Goal: Task Accomplishment & Management: Complete application form

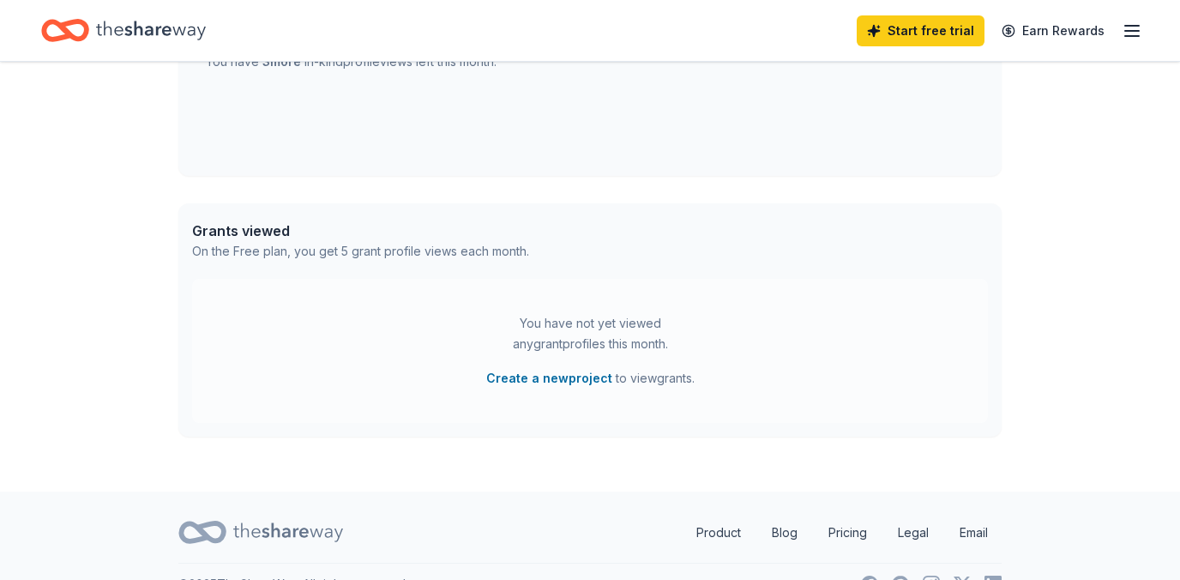
scroll to position [389, 0]
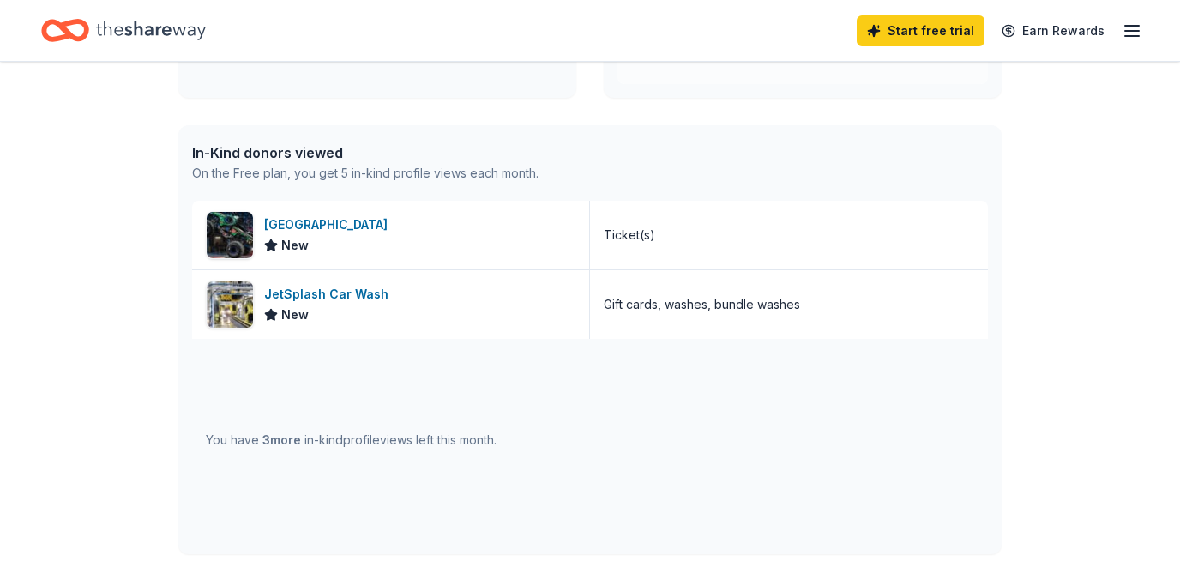
click at [261, 430] on div "You have 3 more in-kind profile views left this month." at bounding box center [351, 440] width 291 height 21
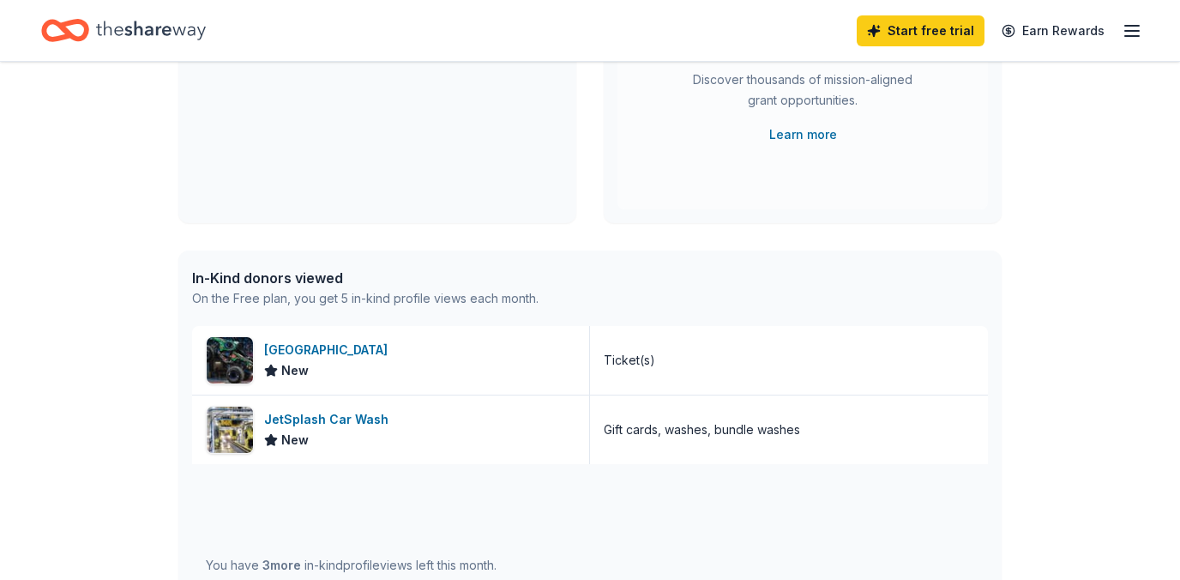
scroll to position [262, 0]
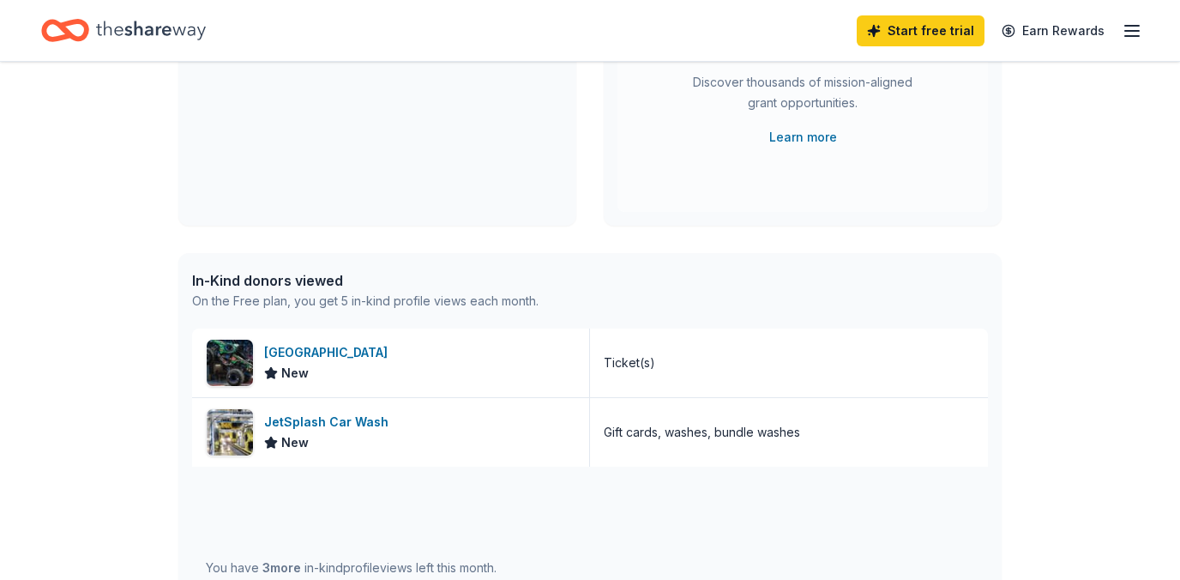
click at [245, 287] on div "In-Kind donors viewed" at bounding box center [365, 280] width 346 height 21
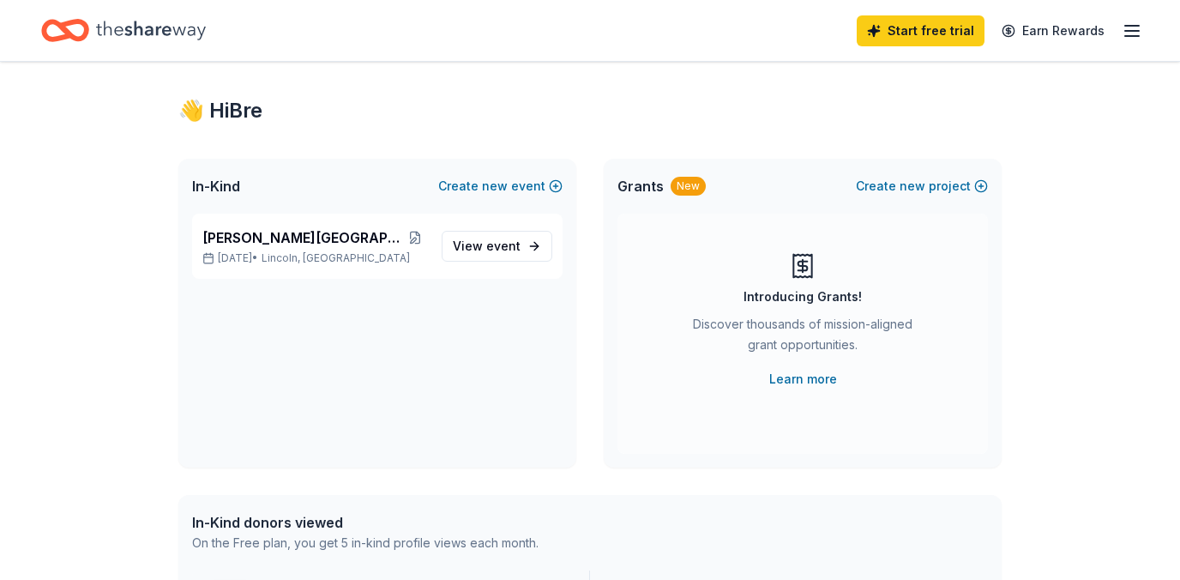
scroll to position [0, 0]
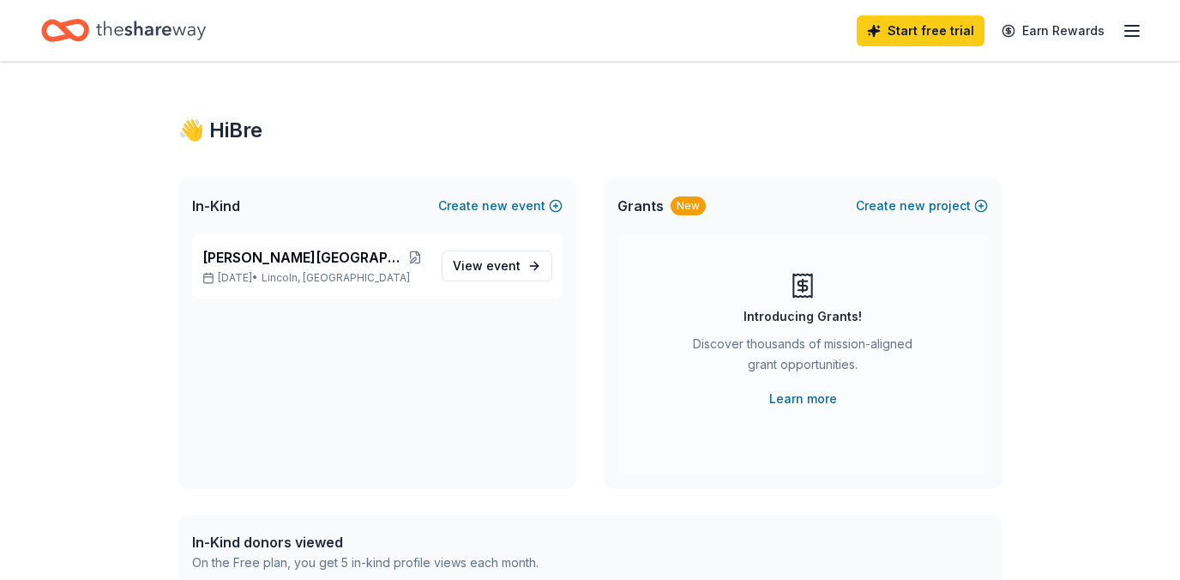
click at [60, 25] on icon "Home" at bounding box center [73, 29] width 27 height 17
click at [1134, 31] on icon "button" at bounding box center [1132, 31] width 21 height 21
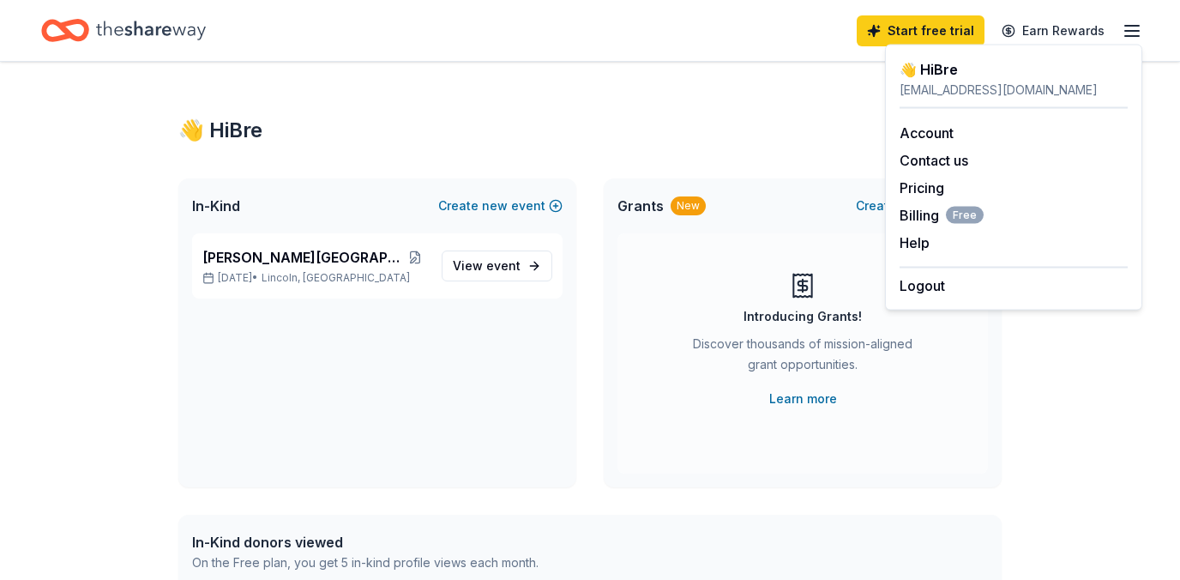
click at [820, 117] on div "👋 Hi Bre" at bounding box center [589, 130] width 823 height 27
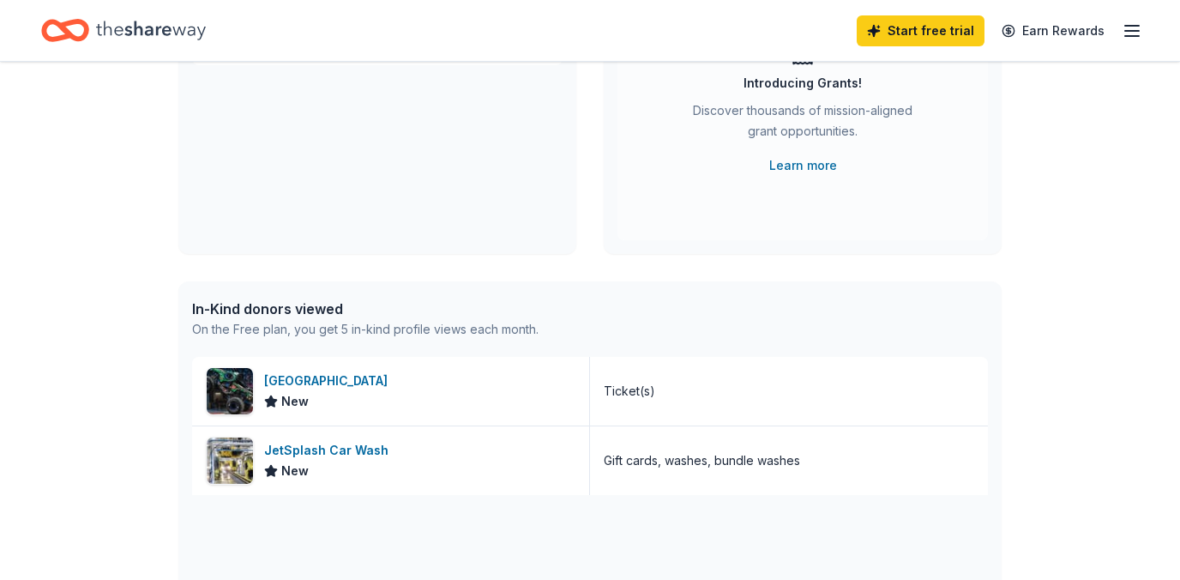
scroll to position [241, 0]
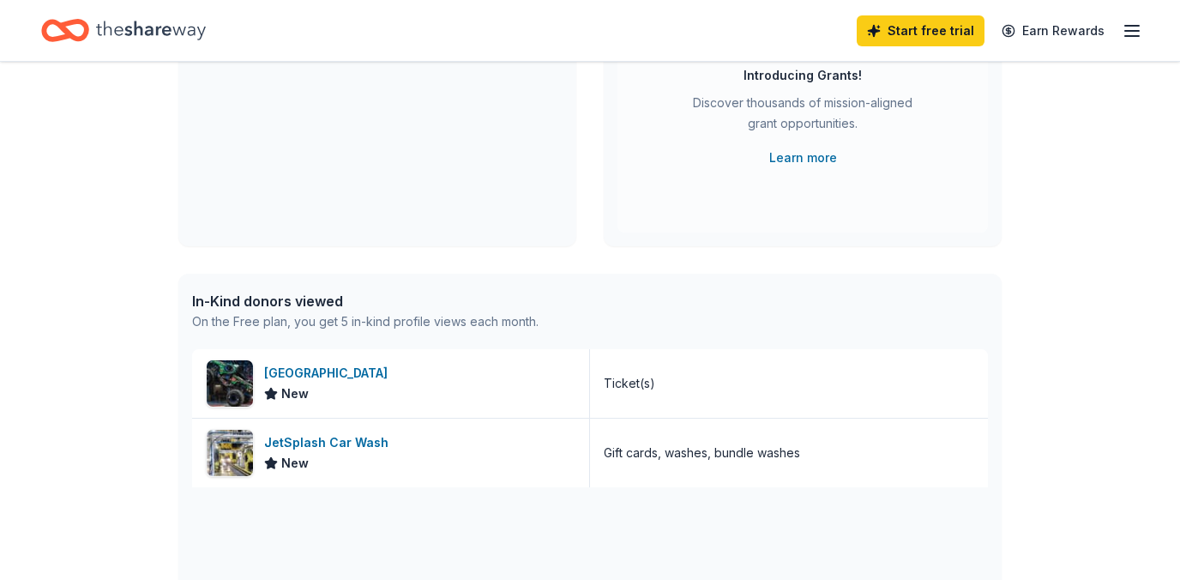
click at [334, 302] on div "In-Kind donors viewed" at bounding box center [365, 301] width 346 height 21
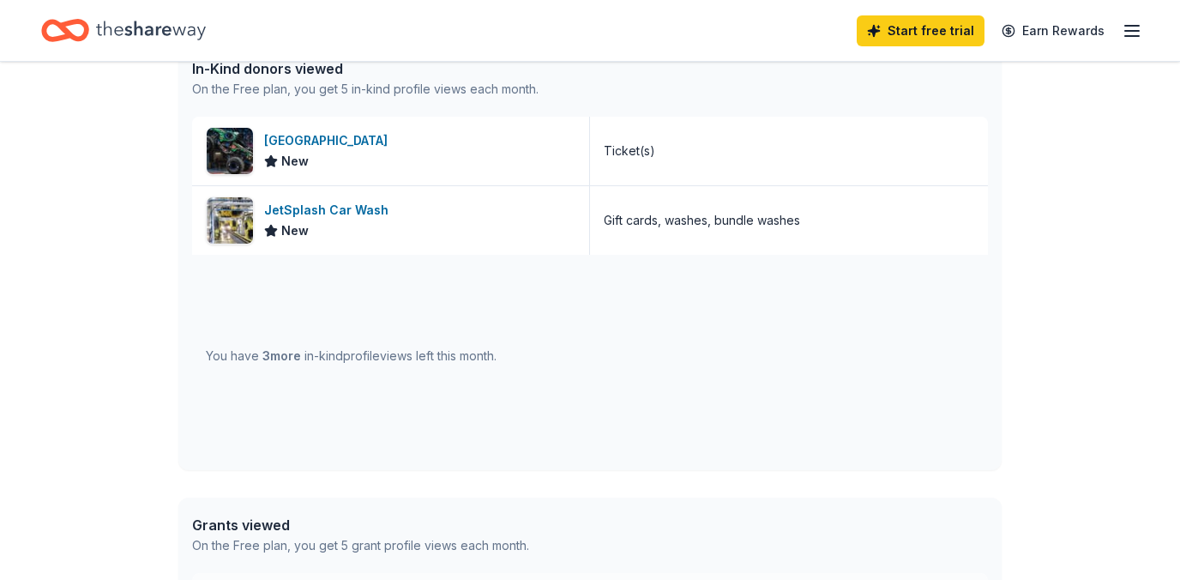
scroll to position [474, 0]
click at [415, 364] on div "You have 3 more in-kind profile views left this month." at bounding box center [351, 355] width 291 height 21
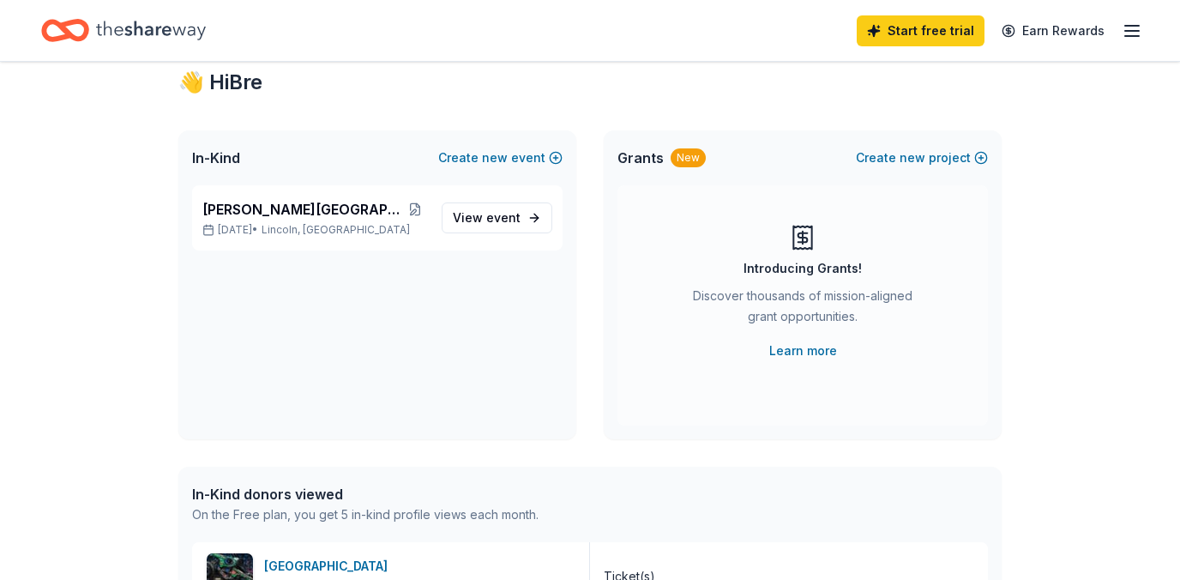
scroll to position [0, 0]
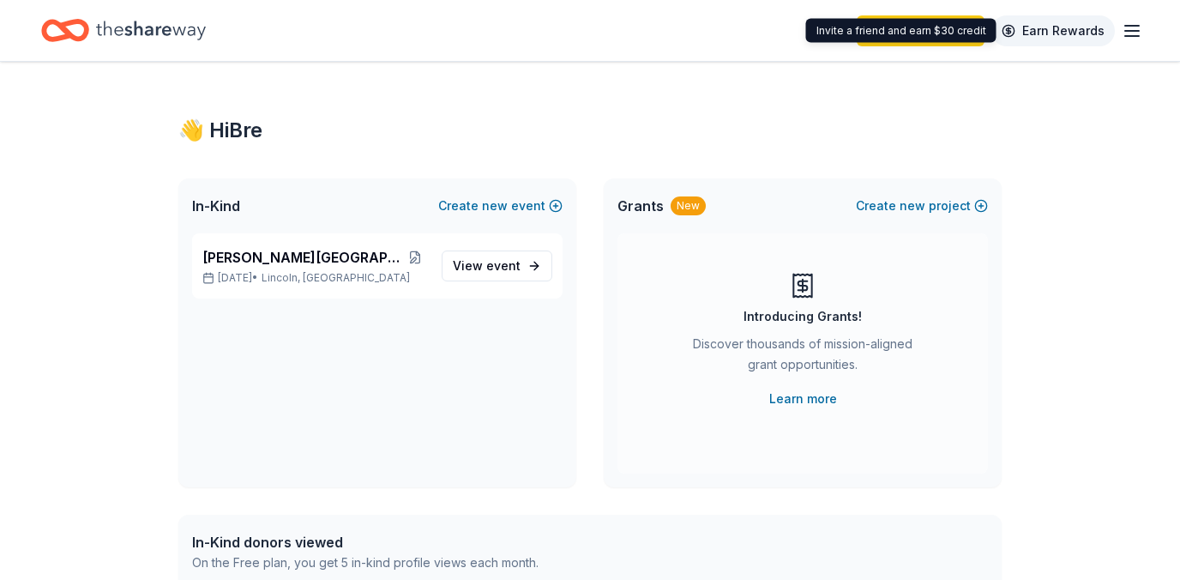
click at [1032, 32] on link "Earn Rewards" at bounding box center [1052, 30] width 123 height 31
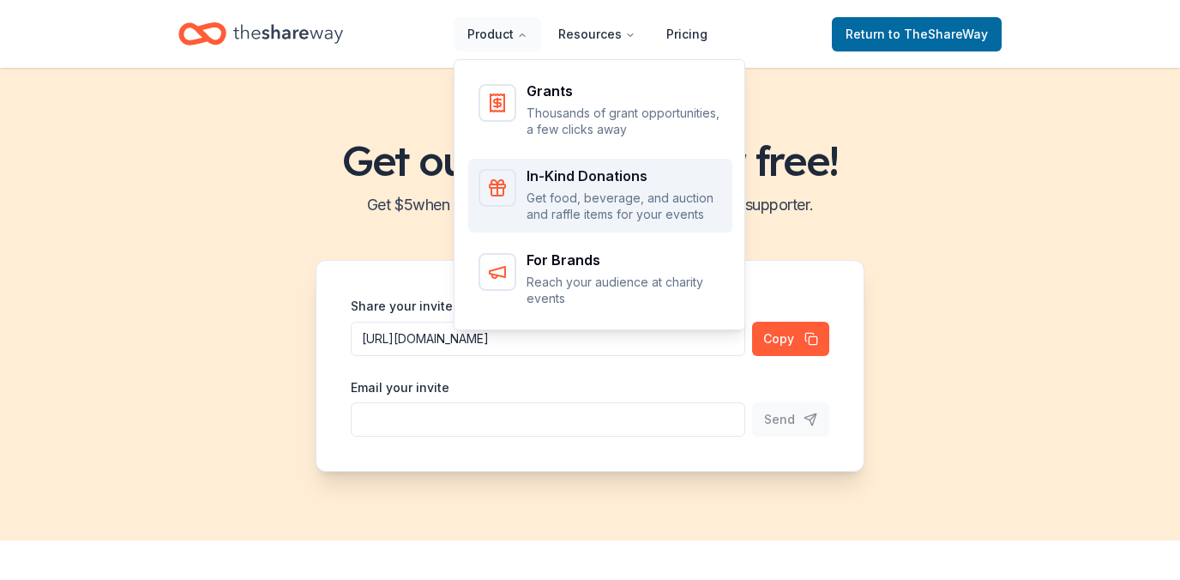
click at [572, 170] on div "In-Kind Donations" at bounding box center [625, 176] width 196 height 14
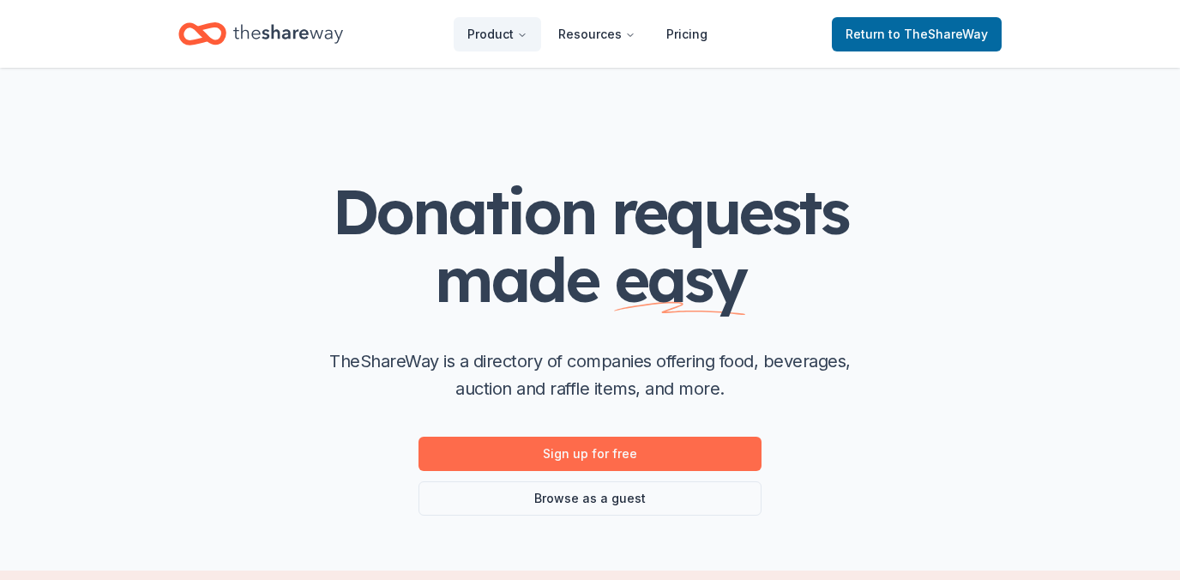
click at [660, 458] on link "Sign up for free" at bounding box center [590, 454] width 343 height 34
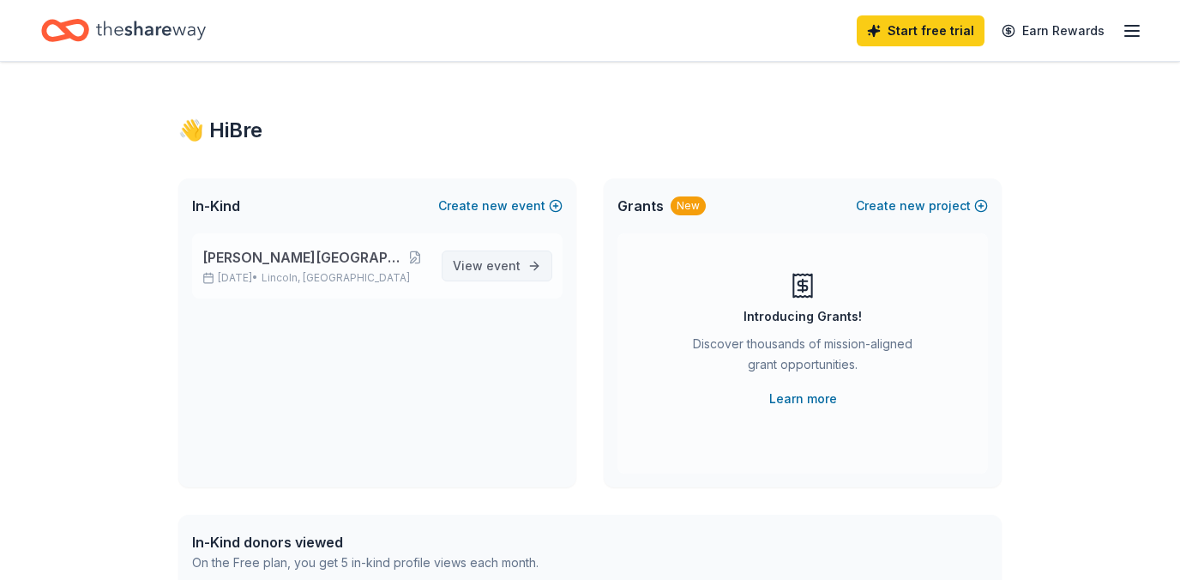
click at [504, 263] on span "event" at bounding box center [503, 265] width 34 height 15
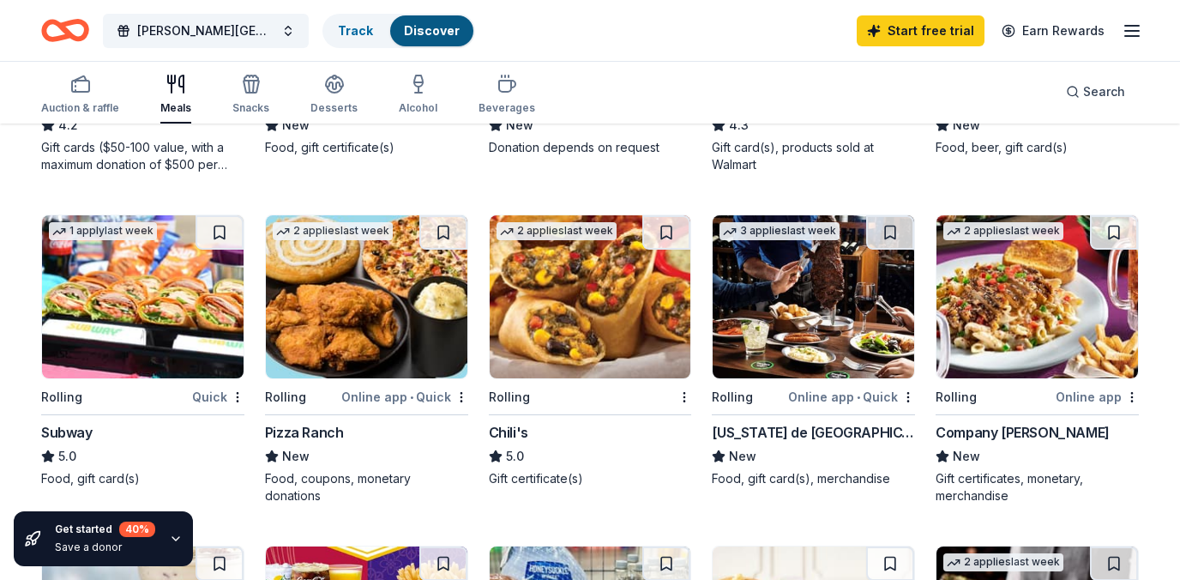
scroll to position [768, 0]
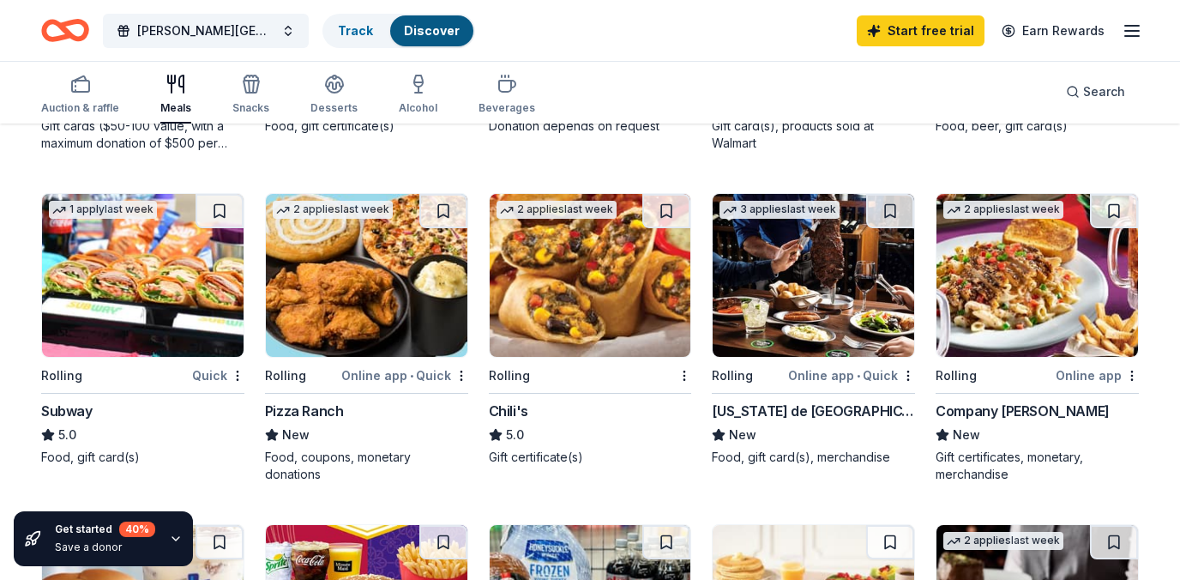
click at [575, 280] on img at bounding box center [591, 275] width 202 height 163
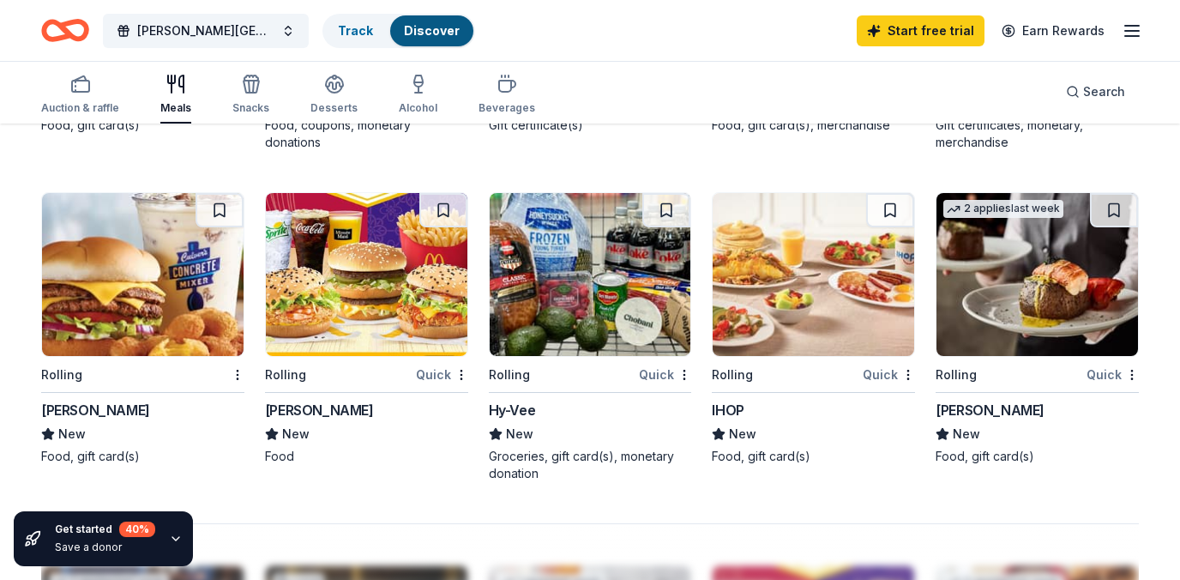
scroll to position [1105, 0]
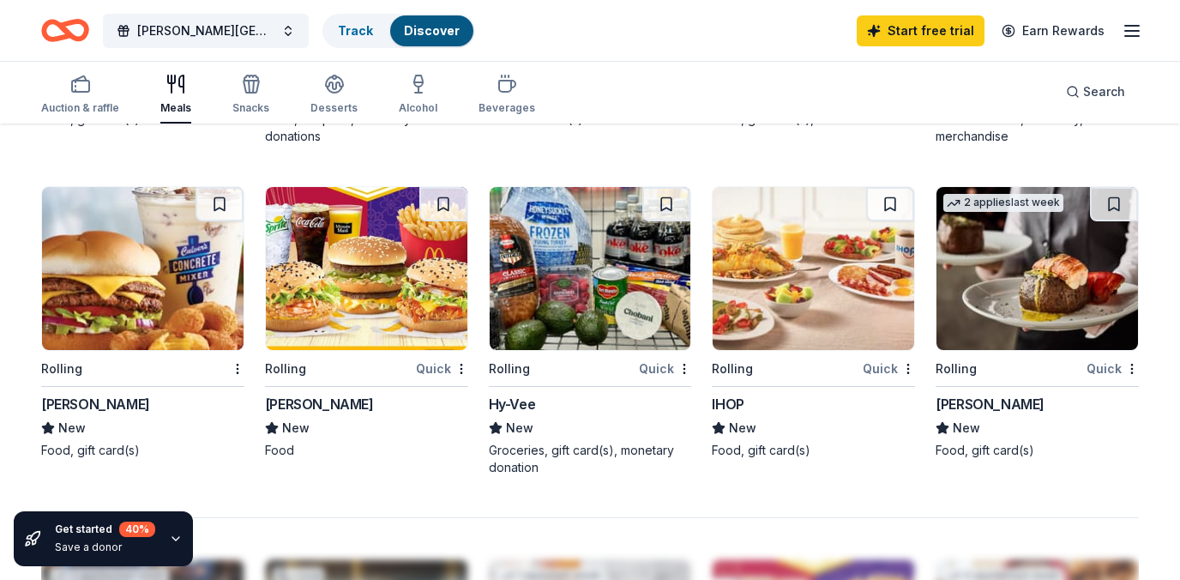
click at [562, 293] on img at bounding box center [591, 268] width 202 height 163
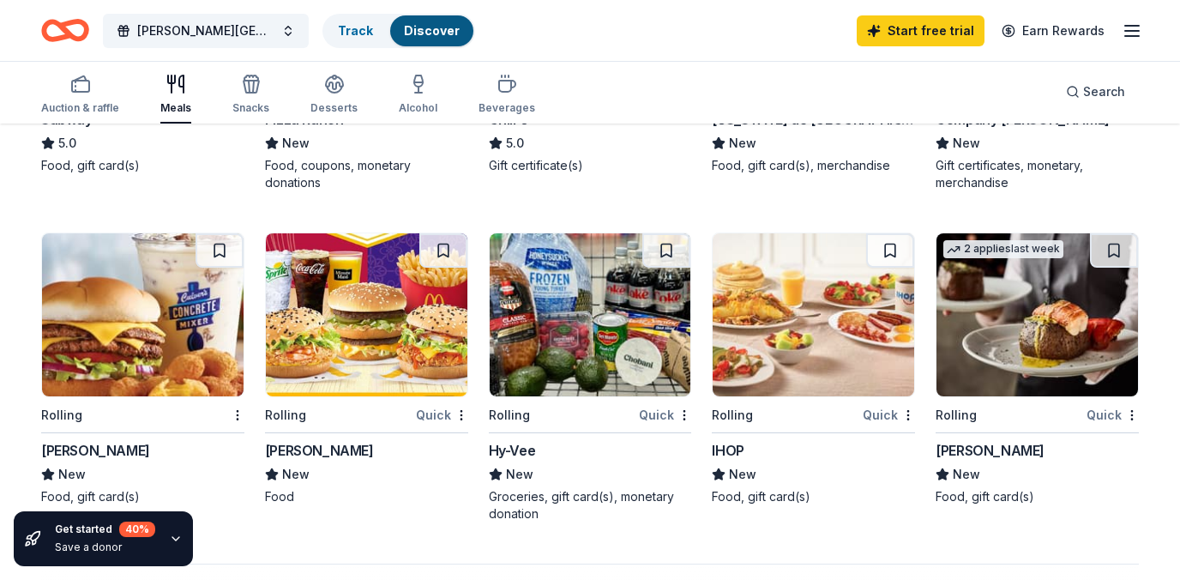
scroll to position [1082, 0]
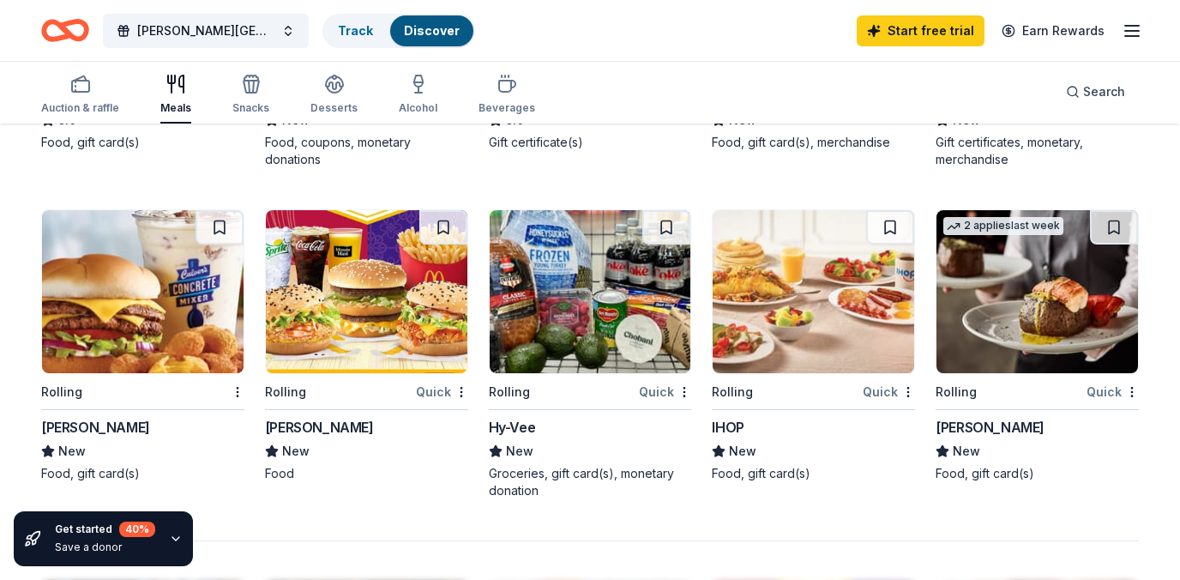
click at [112, 323] on img at bounding box center [143, 291] width 202 height 163
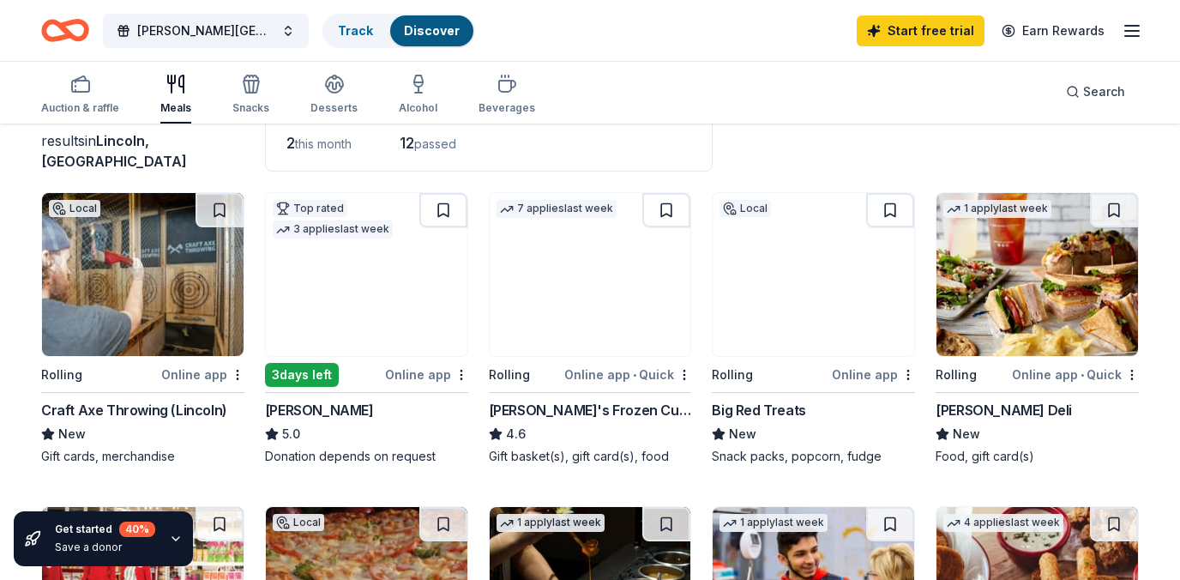
scroll to position [125, 0]
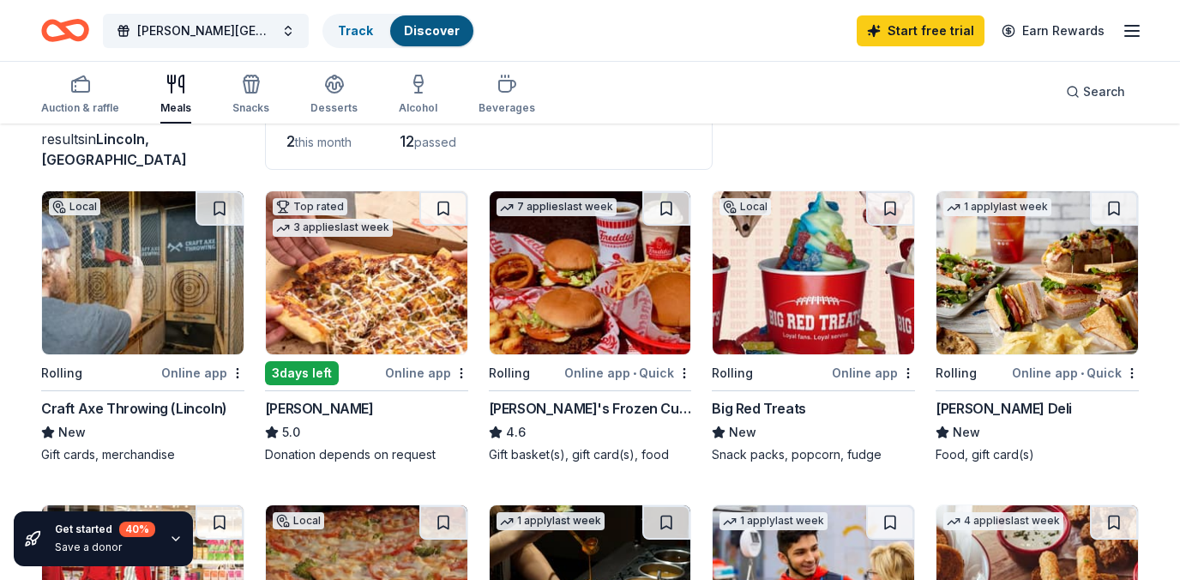
click at [162, 313] on img at bounding box center [143, 272] width 202 height 163
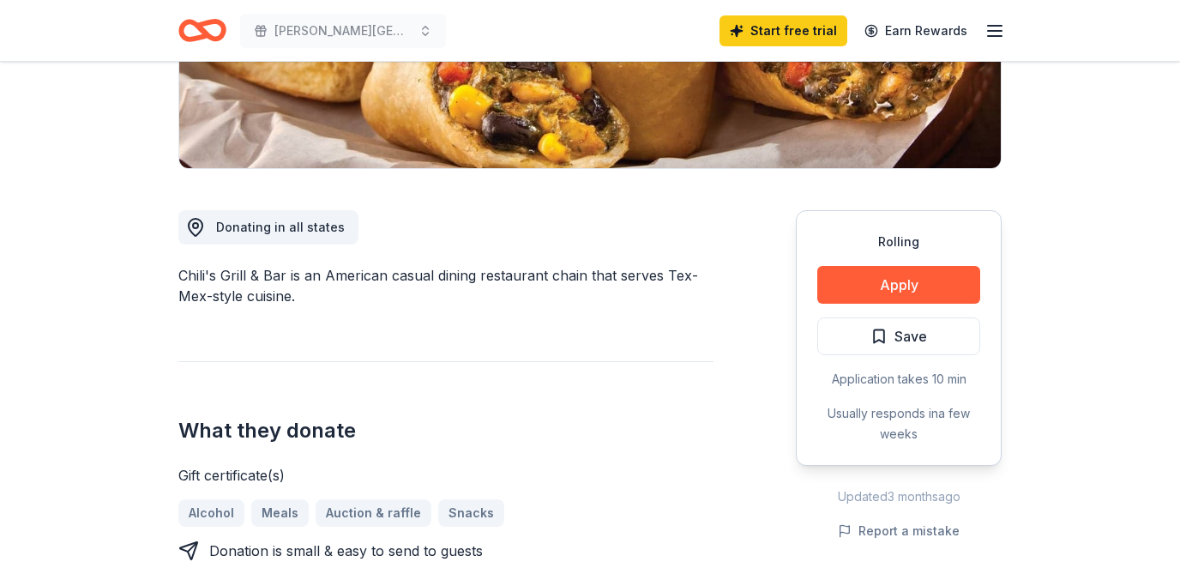
scroll to position [488, 0]
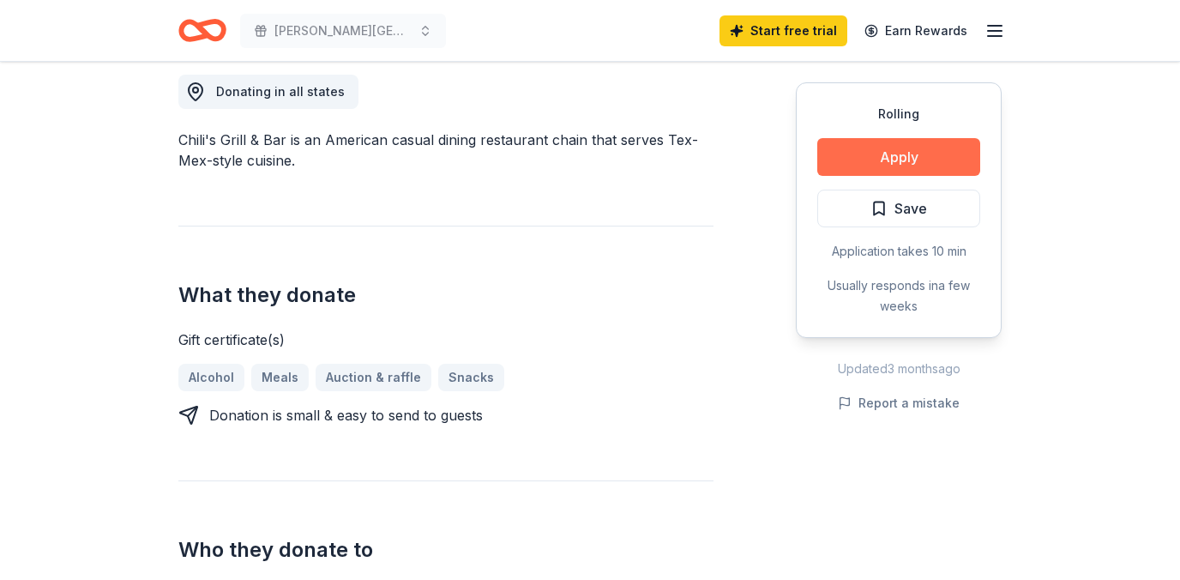
click at [935, 149] on button "Apply" at bounding box center [898, 157] width 163 height 38
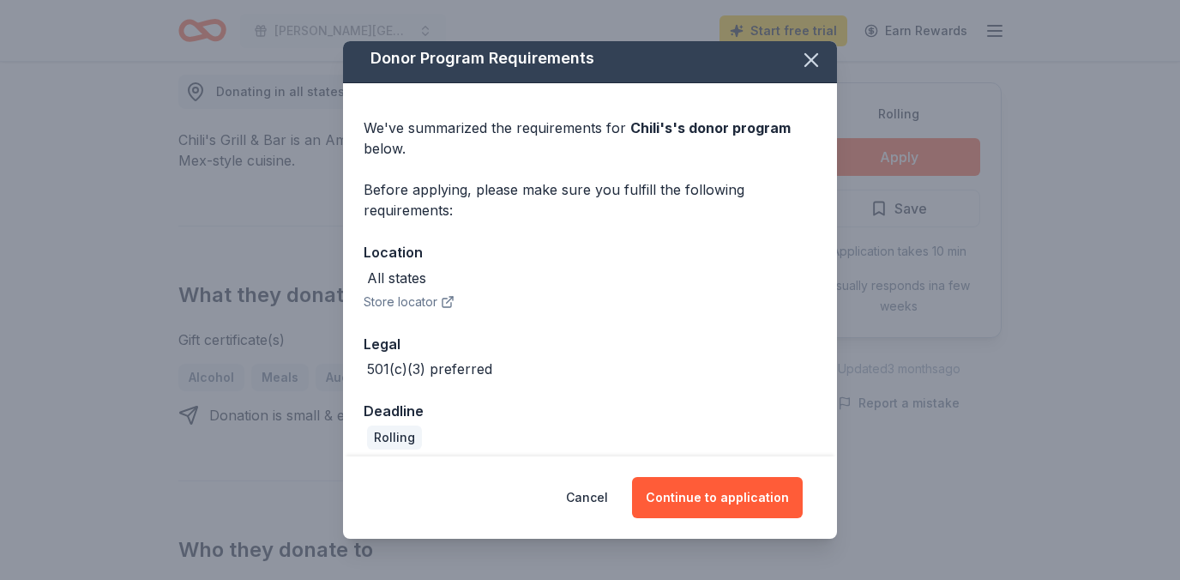
scroll to position [21, 0]
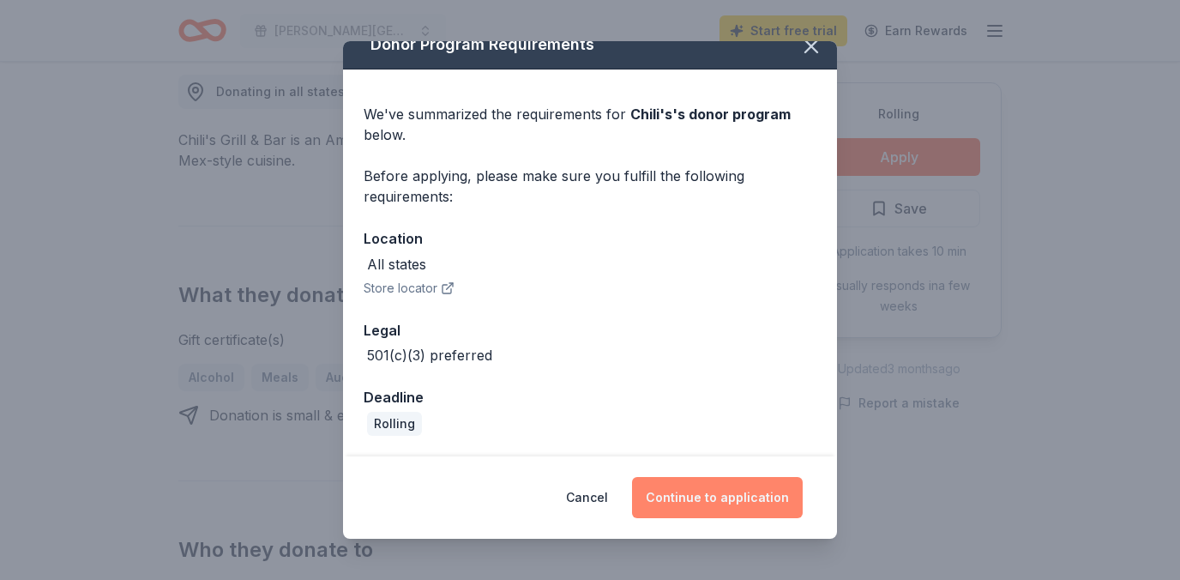
click at [701, 491] on button "Continue to application" at bounding box center [717, 497] width 171 height 41
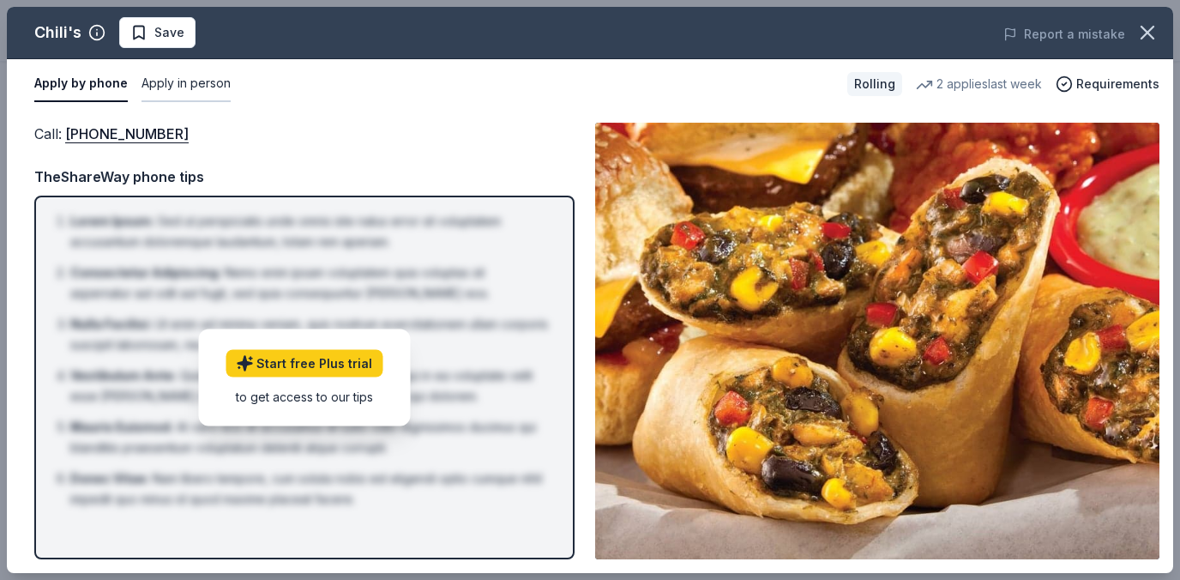
click at [192, 90] on button "Apply in person" at bounding box center [186, 84] width 89 height 36
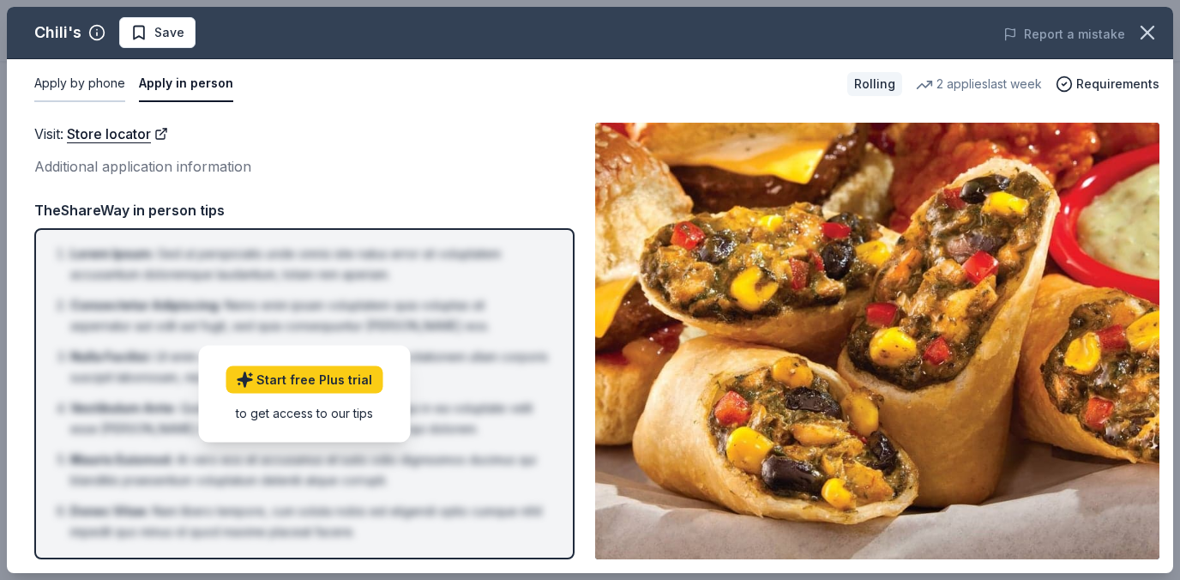
click at [85, 86] on button "Apply by phone" at bounding box center [79, 84] width 91 height 36
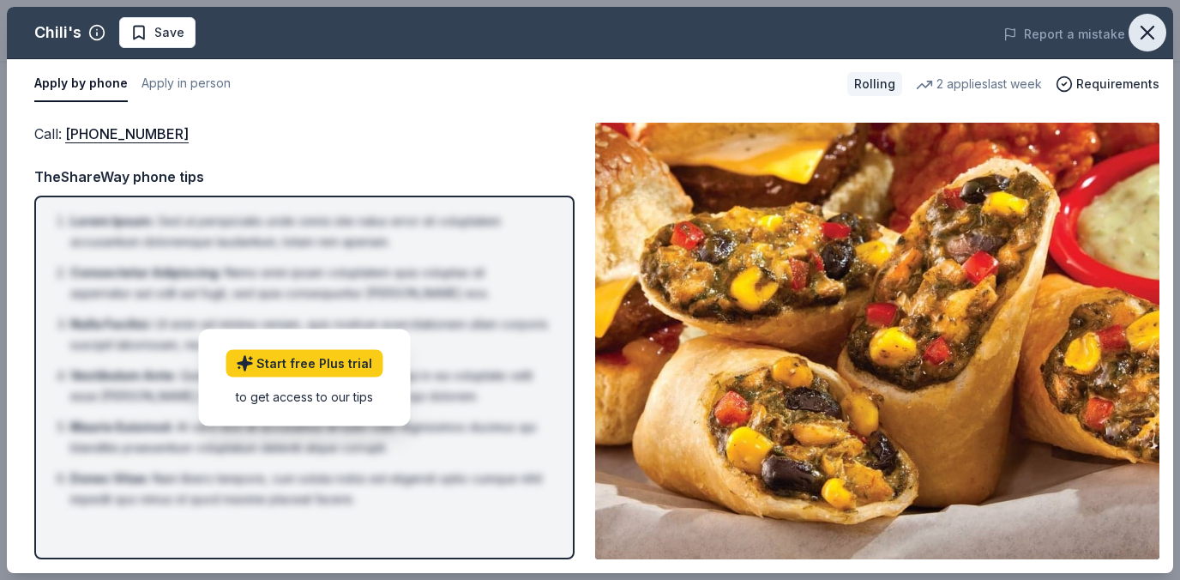
click at [1138, 35] on icon "button" at bounding box center [1147, 33] width 24 height 24
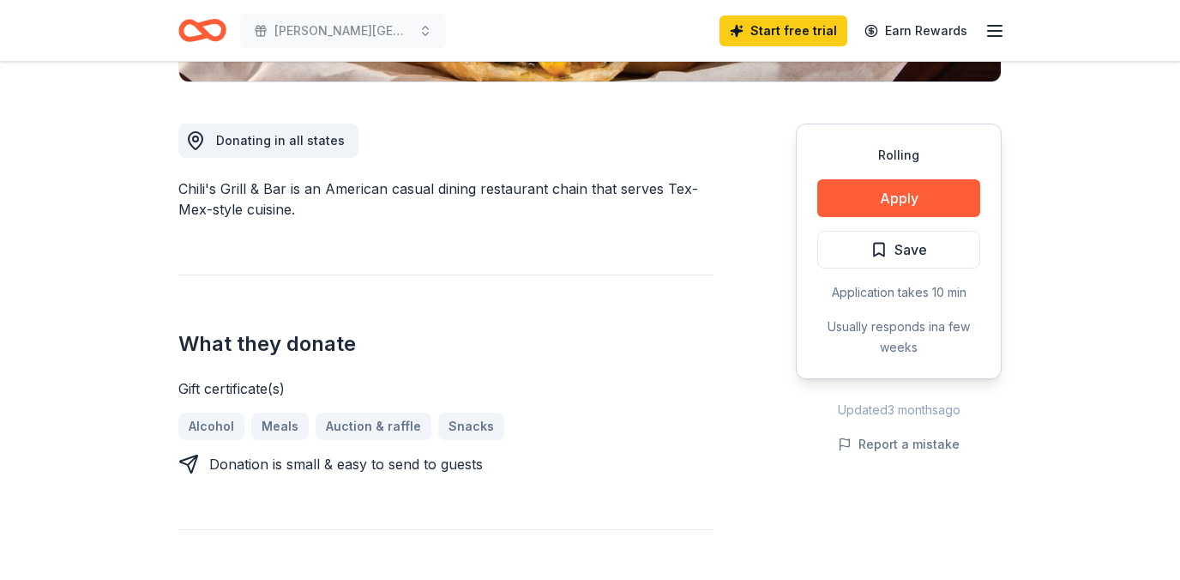
scroll to position [0, 0]
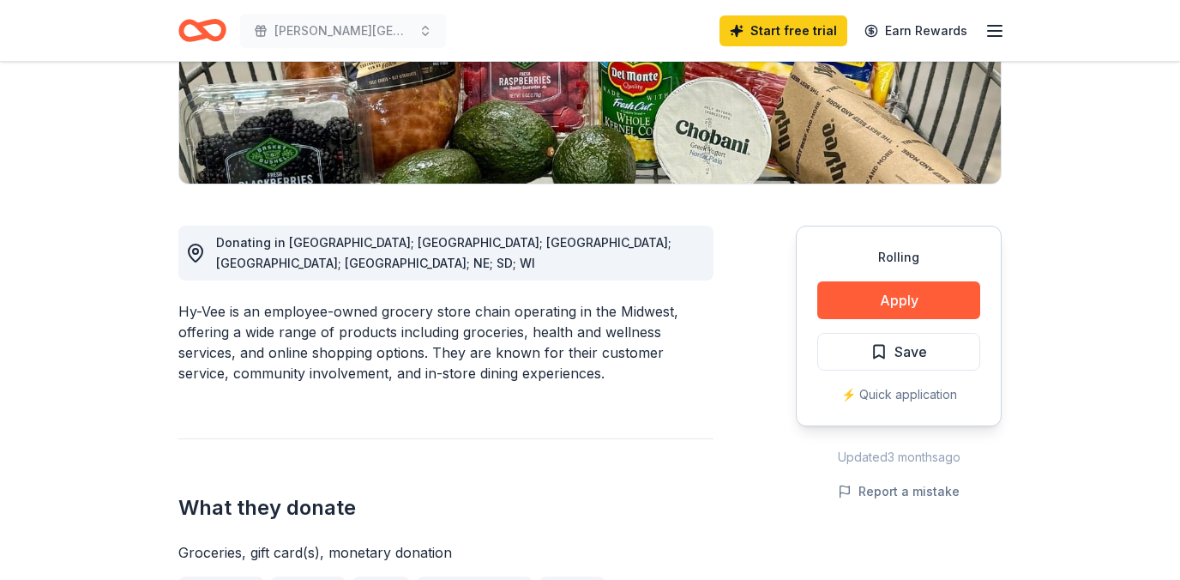
scroll to position [361, 0]
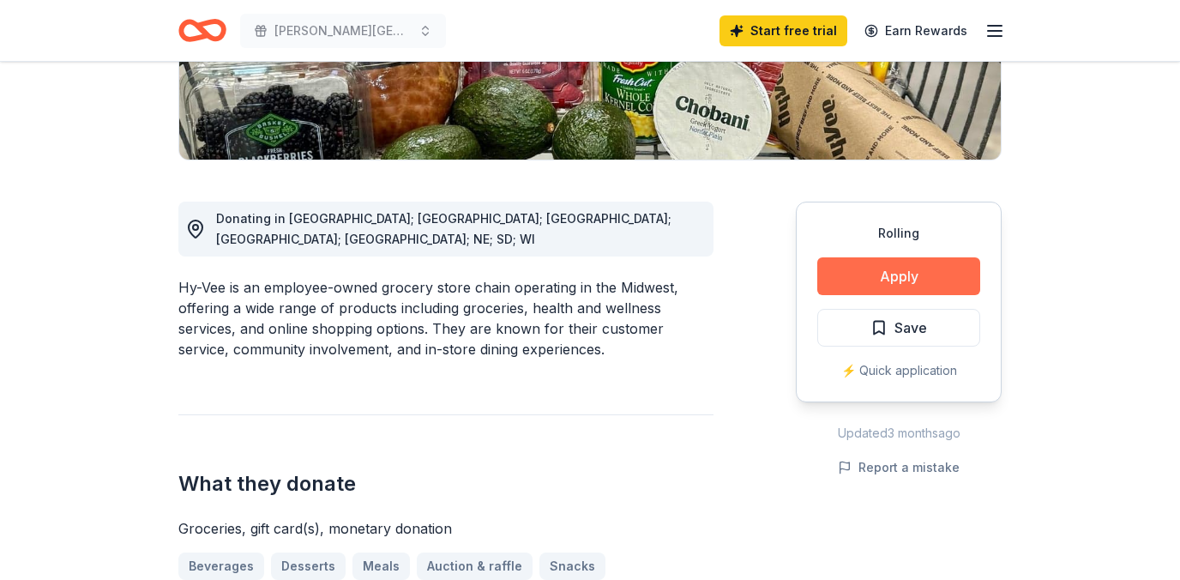
click at [880, 285] on button "Apply" at bounding box center [898, 276] width 163 height 38
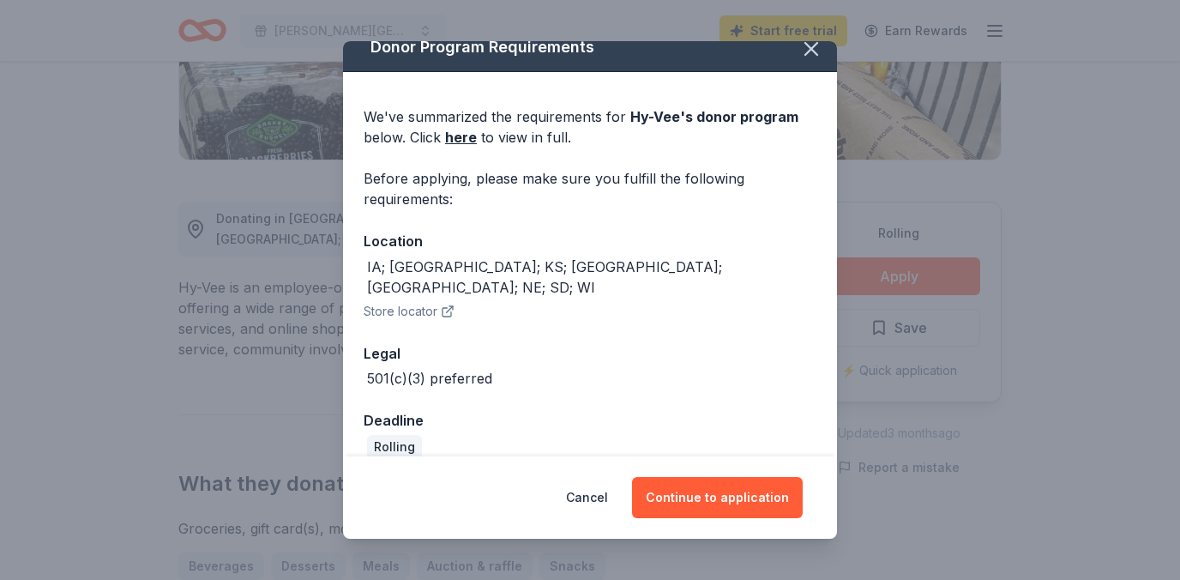
scroll to position [21, 0]
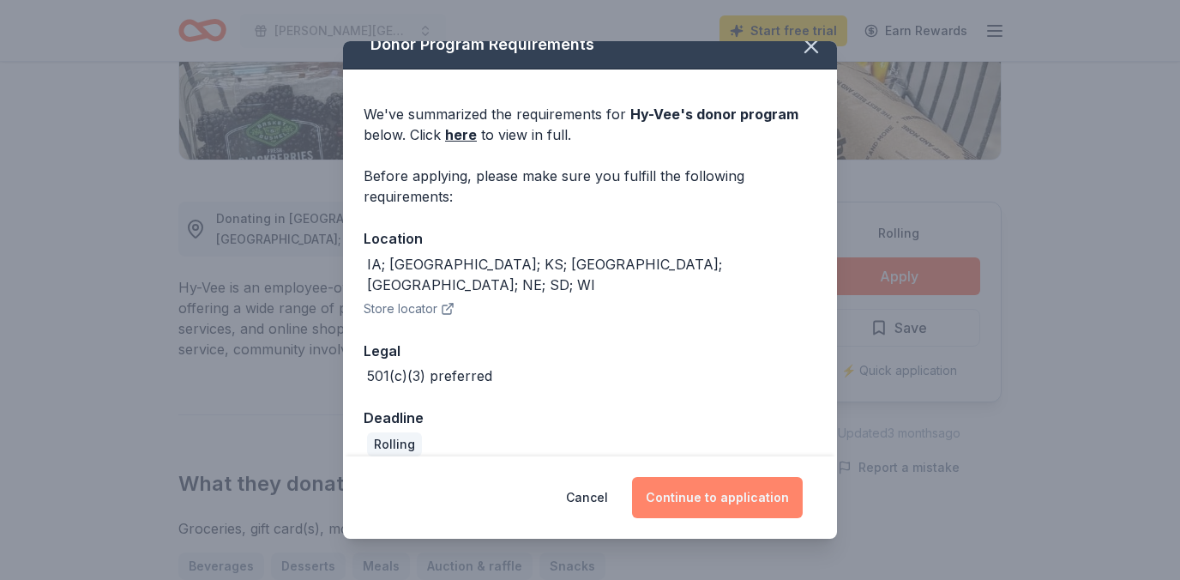
click at [714, 500] on button "Continue to application" at bounding box center [717, 497] width 171 height 41
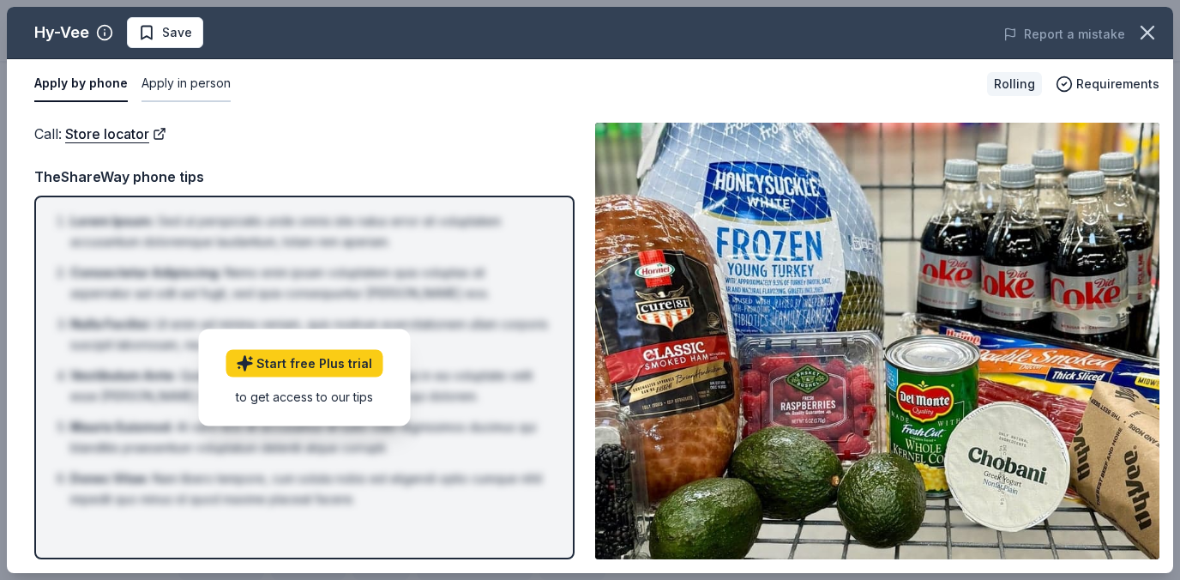
click at [171, 88] on button "Apply in person" at bounding box center [186, 84] width 89 height 36
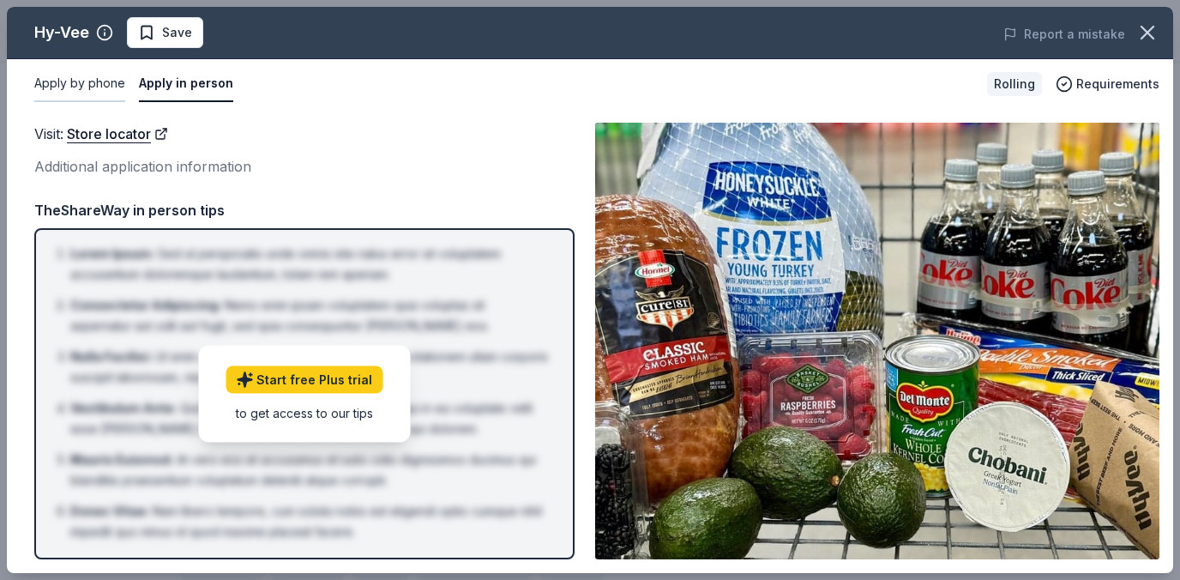
click at [80, 80] on button "Apply by phone" at bounding box center [79, 84] width 91 height 36
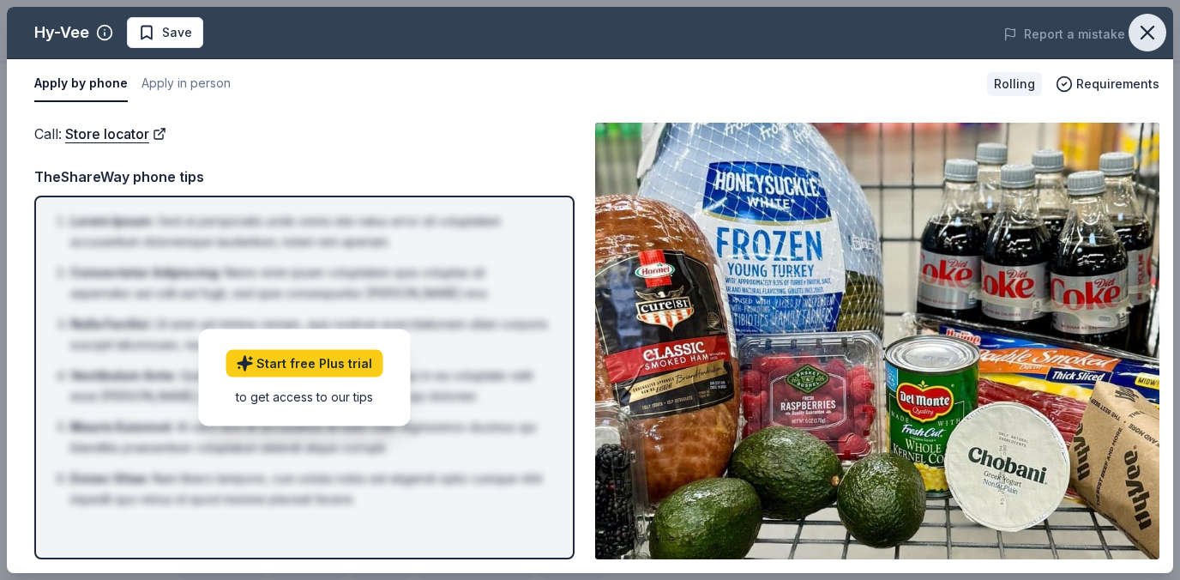
click at [1155, 44] on icon "button" at bounding box center [1147, 33] width 24 height 24
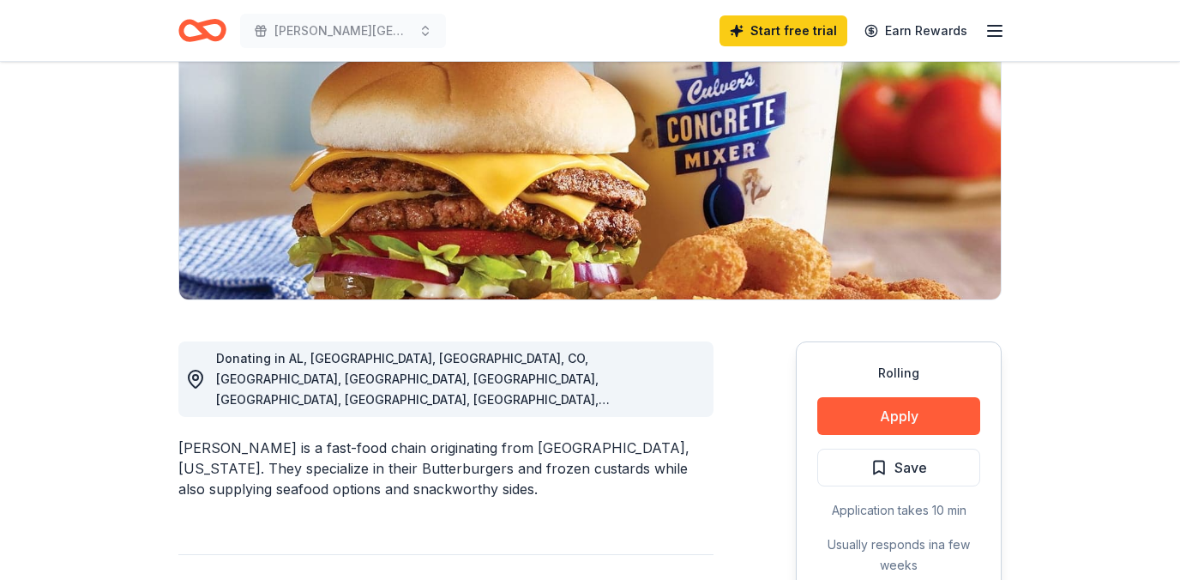
scroll to position [270, 0]
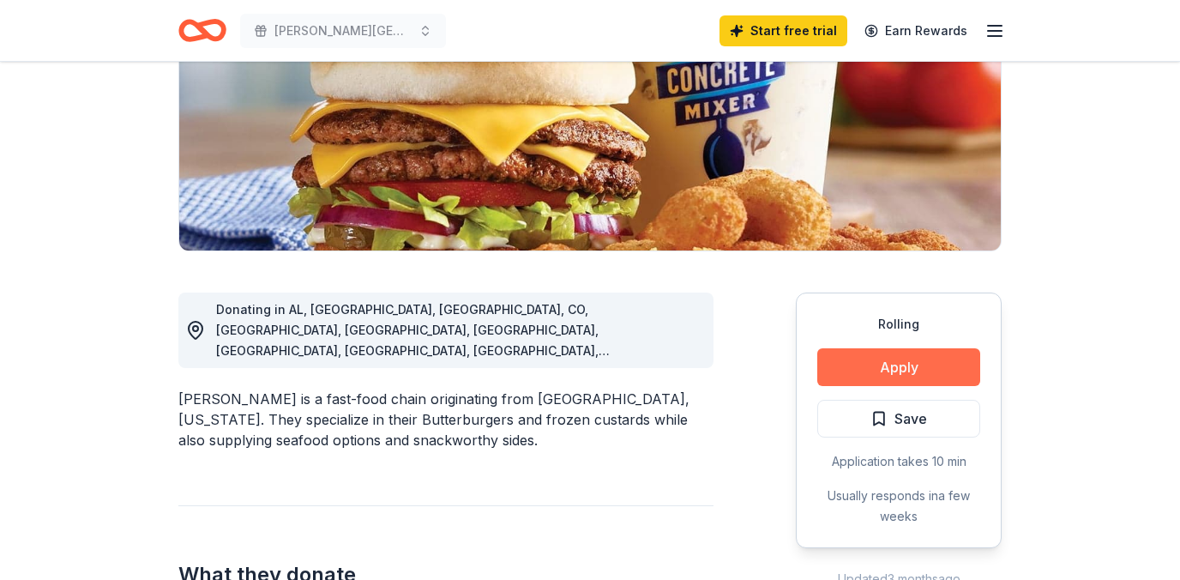
click at [882, 371] on button "Apply" at bounding box center [898, 367] width 163 height 38
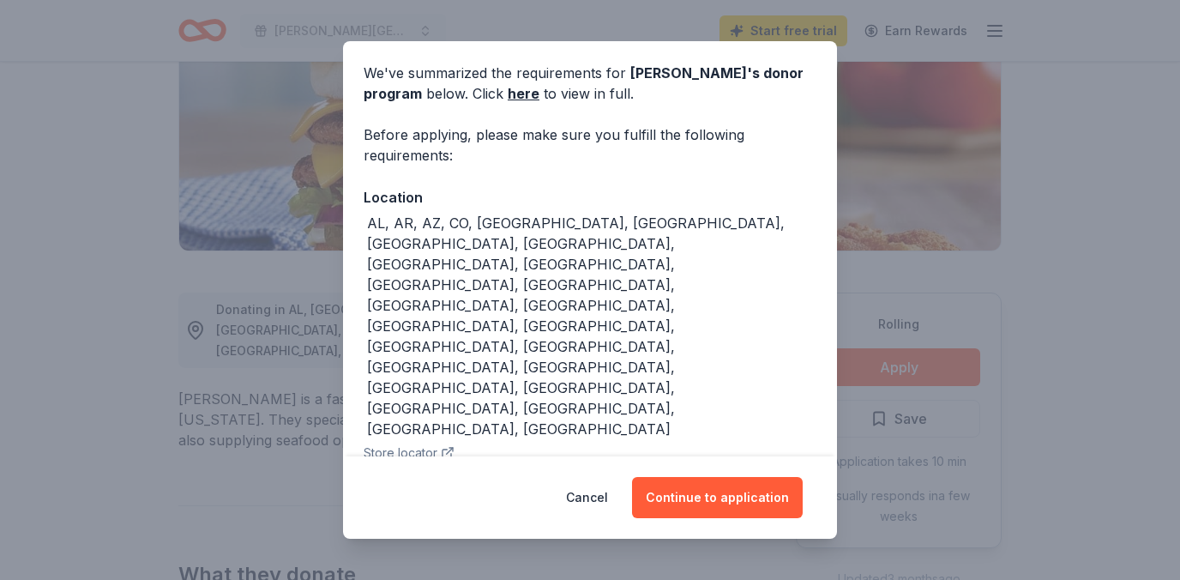
scroll to position [0, 0]
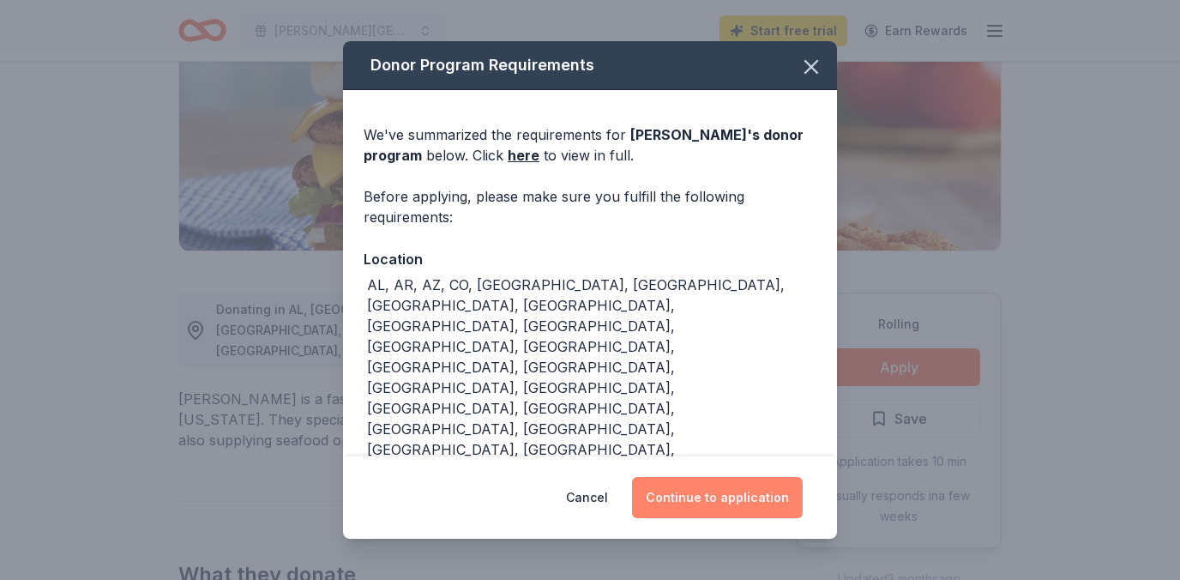
click at [696, 497] on button "Continue to application" at bounding box center [717, 497] width 171 height 41
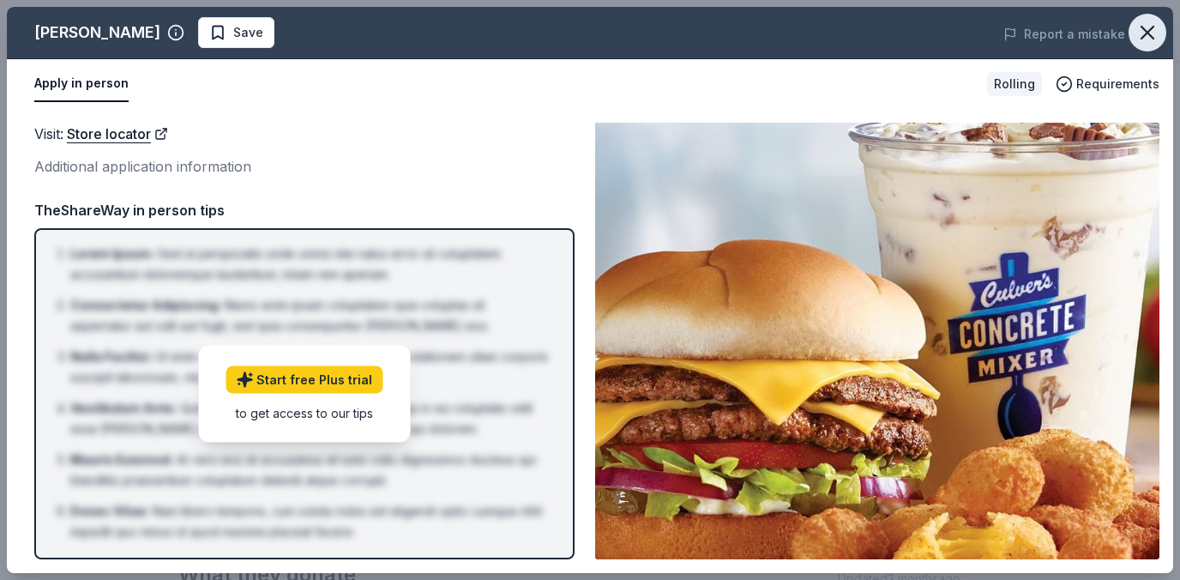
click at [1145, 33] on icon "button" at bounding box center [1147, 33] width 12 height 12
